Goal: Task Accomplishment & Management: Use online tool/utility

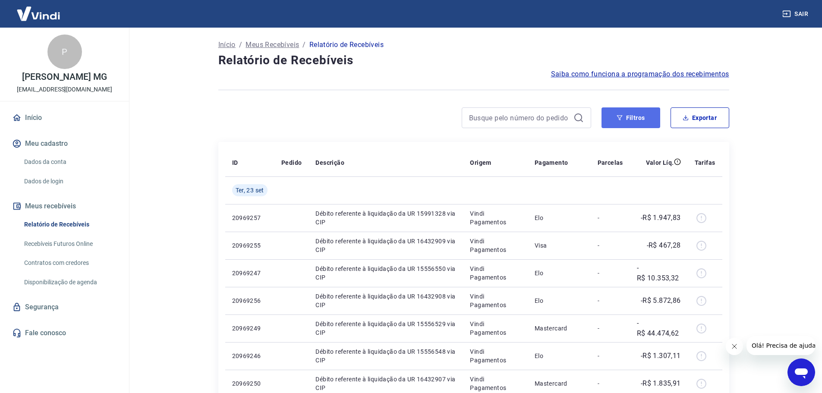
click at [631, 125] on button "Filtros" at bounding box center [630, 117] width 59 height 21
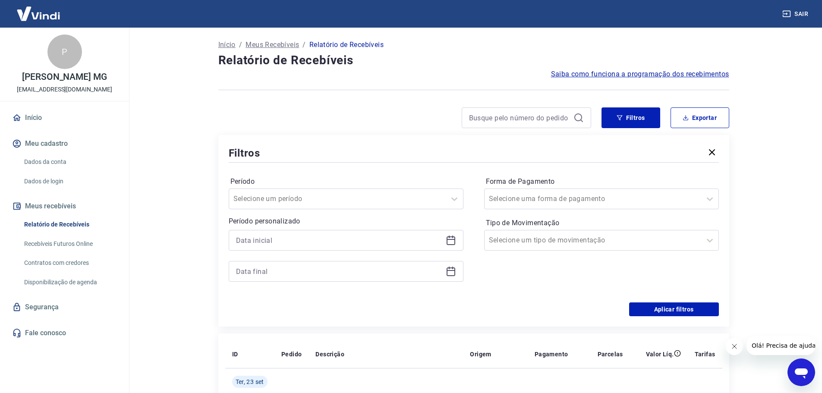
click at [448, 241] on icon at bounding box center [451, 240] width 10 height 10
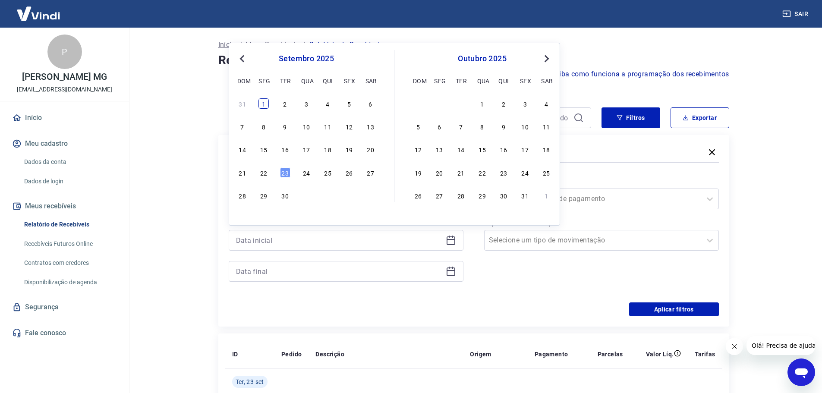
click at [265, 101] on div "1" at bounding box center [263, 103] width 10 height 10
type input "[DATE]"
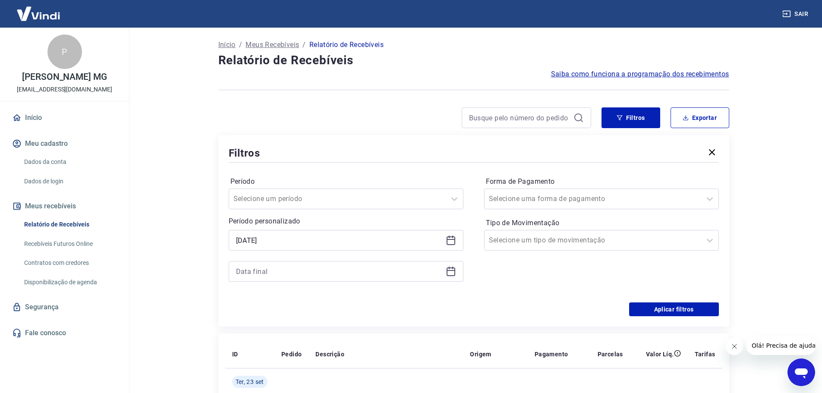
click at [446, 238] on icon at bounding box center [450, 240] width 9 height 9
click at [454, 274] on icon at bounding box center [450, 271] width 9 height 9
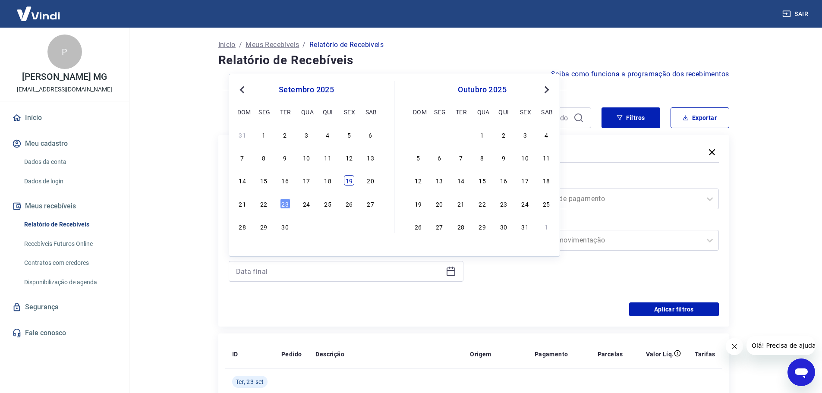
click at [351, 180] on div "19" at bounding box center [349, 180] width 10 height 10
type input "[DATE]"
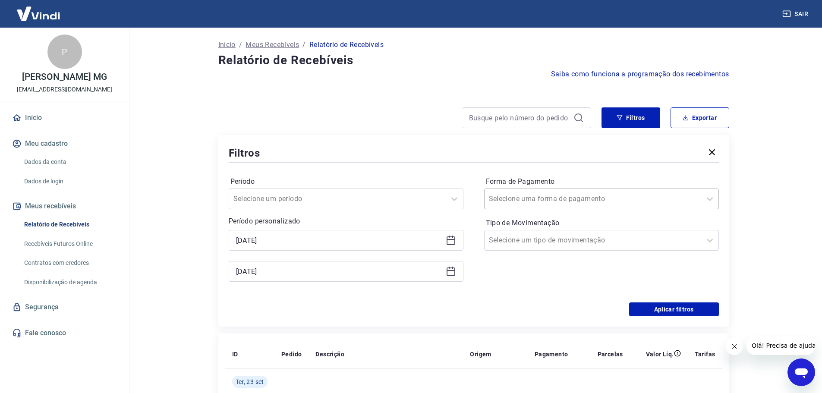
click at [530, 201] on input "Forma de Pagamento" at bounding box center [532, 199] width 87 height 10
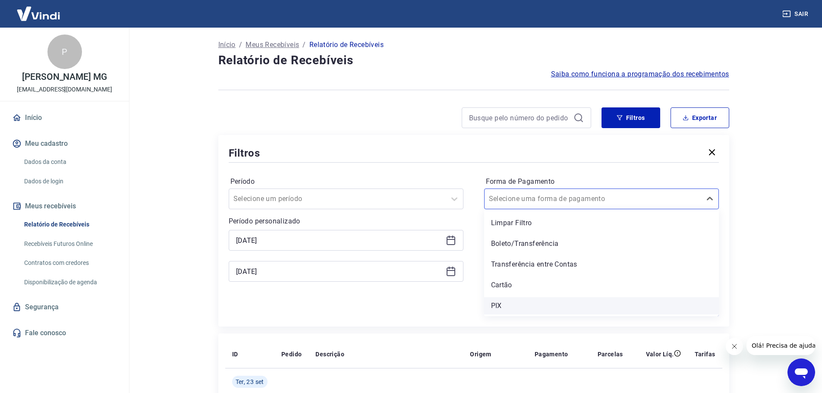
click at [521, 303] on div "PIX" at bounding box center [601, 305] width 235 height 17
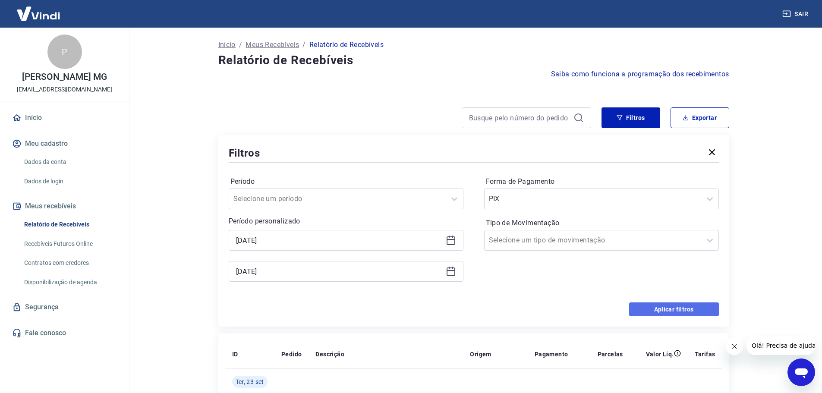
click at [649, 310] on button "Aplicar filtros" at bounding box center [674, 309] width 90 height 14
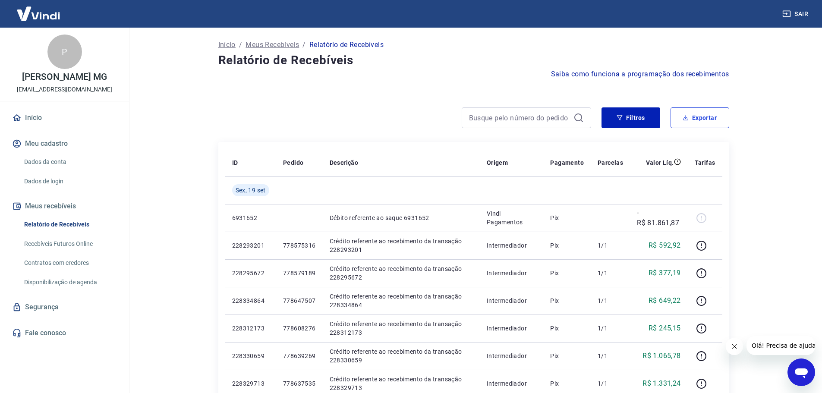
click at [693, 122] on button "Exportar" at bounding box center [699, 117] width 59 height 21
type input "[DATE]"
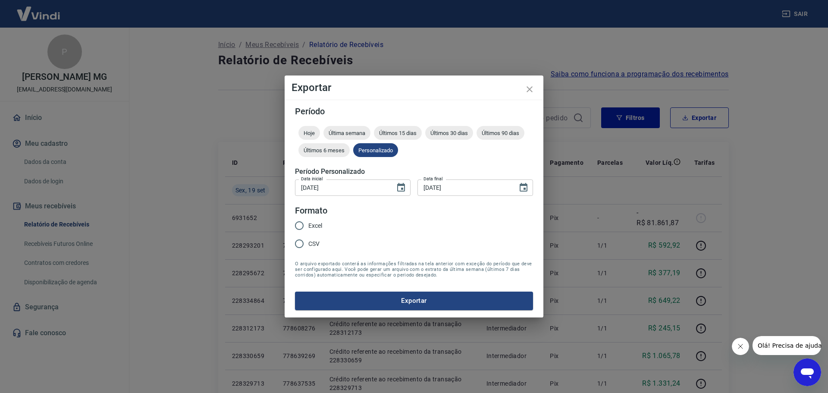
click at [305, 221] on input "Excel" at bounding box center [299, 225] width 18 height 18
radio input "true"
click at [351, 305] on button "Exportar" at bounding box center [414, 301] width 238 height 18
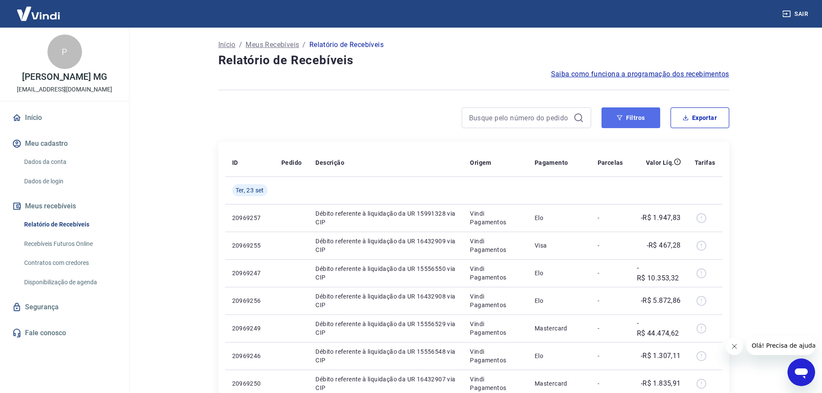
click at [623, 125] on button "Filtros" at bounding box center [630, 117] width 59 height 21
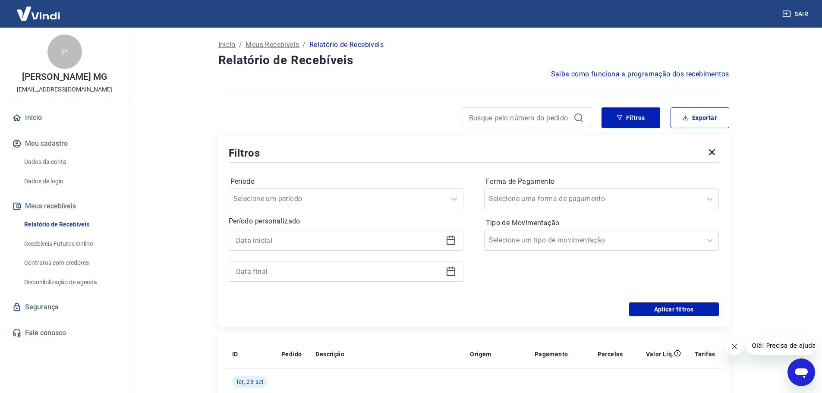
click at [449, 245] on icon at bounding box center [450, 240] width 9 height 9
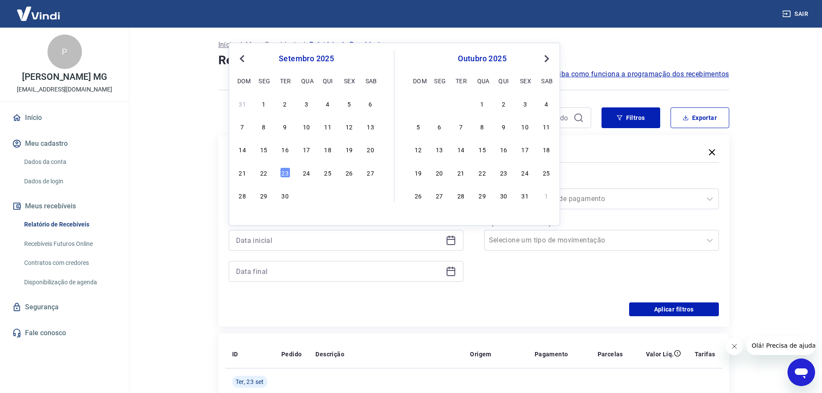
click at [246, 61] on button "Previous Month" at bounding box center [242, 58] width 10 height 10
click at [374, 199] on div "30" at bounding box center [370, 195] width 10 height 10
type input "30/08/2025"
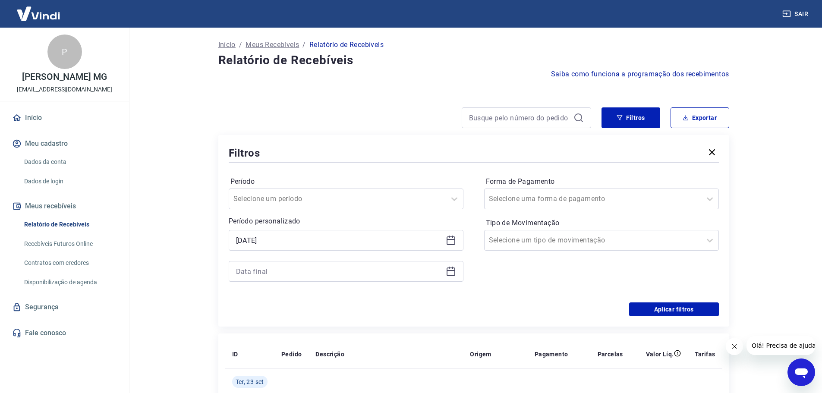
click at [442, 270] on div at bounding box center [346, 271] width 235 height 21
click at [448, 273] on icon at bounding box center [451, 271] width 10 height 10
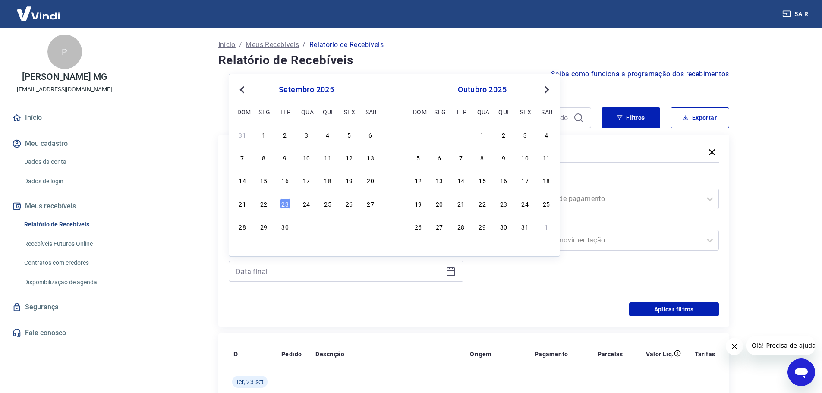
drag, startPoint x: 263, startPoint y: 137, endPoint x: 400, endPoint y: 216, distance: 158.4
click at [263, 138] on div "1" at bounding box center [263, 134] width 10 height 10
type input "[DATE]"
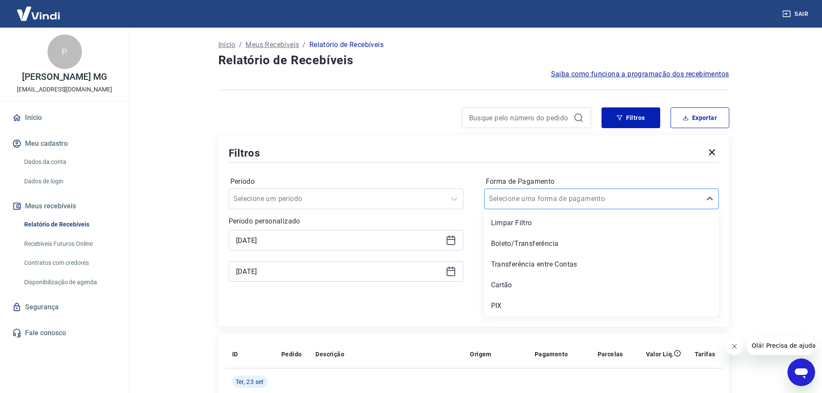
click at [548, 201] on input "Forma de Pagamento" at bounding box center [532, 199] width 87 height 10
click at [518, 310] on div "PIX" at bounding box center [601, 305] width 235 height 17
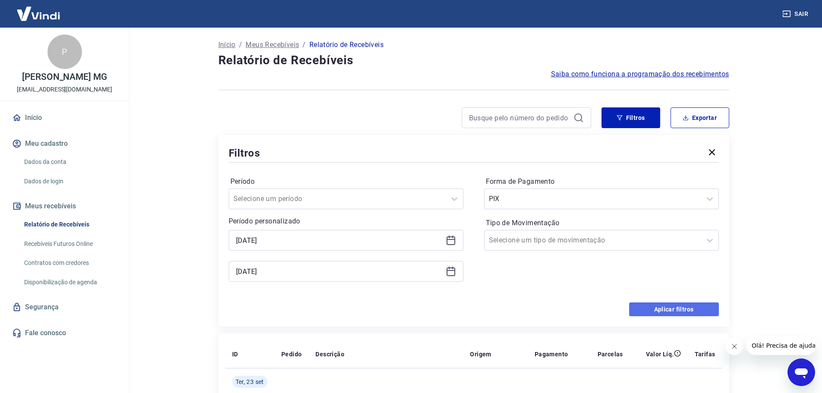
click at [655, 309] on button "Aplicar filtros" at bounding box center [674, 309] width 90 height 14
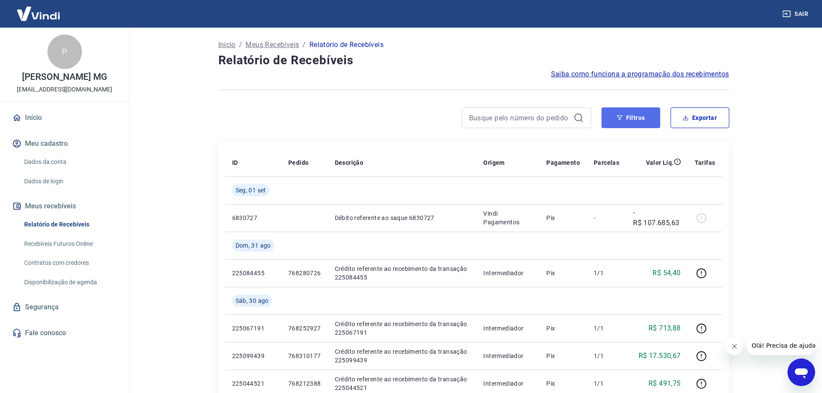
drag, startPoint x: 623, startPoint y: 124, endPoint x: 656, endPoint y: 121, distance: 33.3
click at [623, 124] on button "Filtros" at bounding box center [630, 117] width 59 height 21
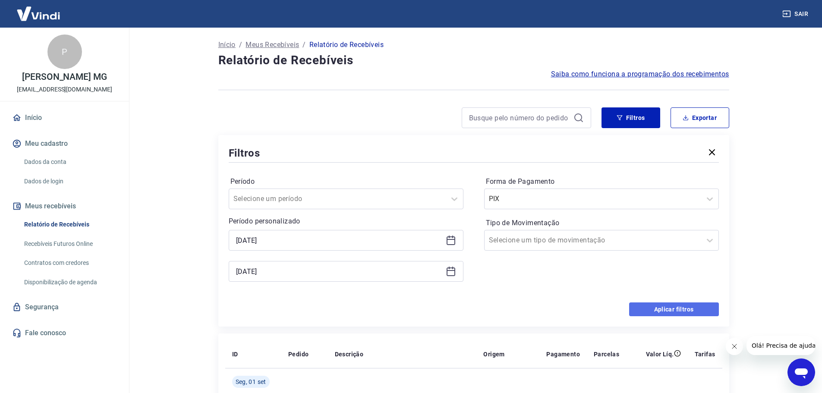
click at [667, 305] on button "Aplicar filtros" at bounding box center [674, 309] width 90 height 14
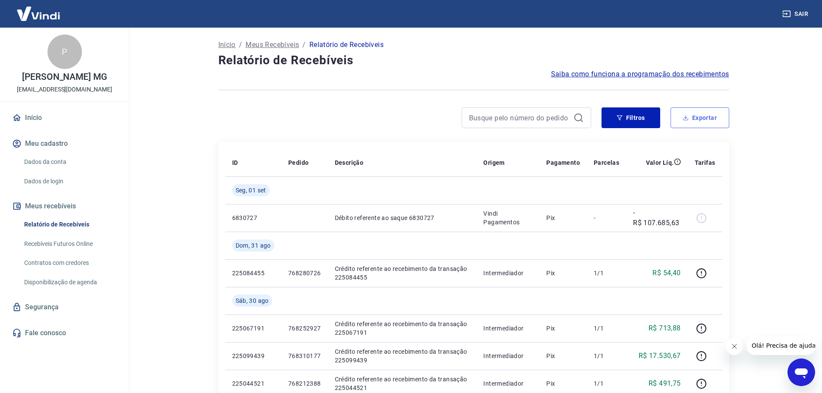
click at [695, 115] on button "Exportar" at bounding box center [699, 117] width 59 height 21
type input "30/08/2025"
type input "[DATE]"
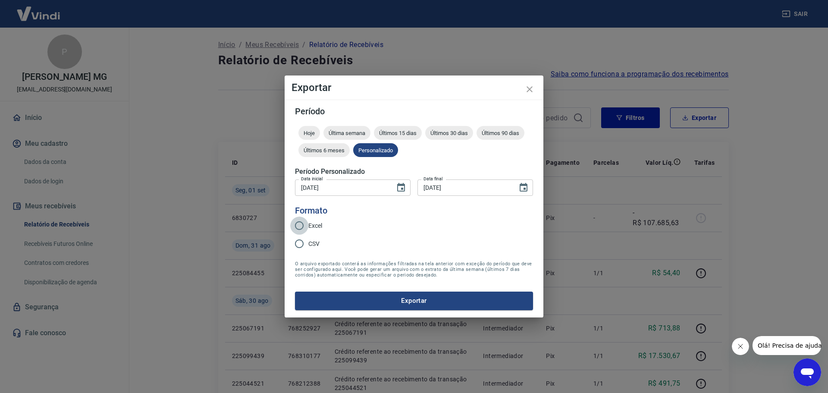
click at [306, 221] on input "Excel" at bounding box center [299, 225] width 18 height 18
radio input "true"
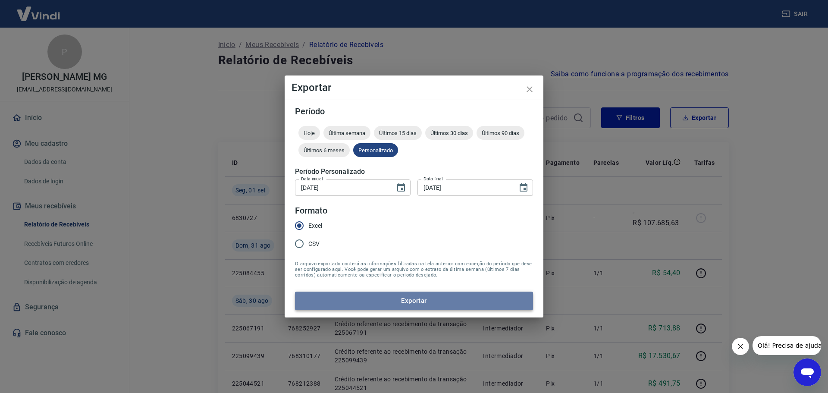
click at [387, 298] on button "Exportar" at bounding box center [414, 301] width 238 height 18
